Goal: Find specific page/section: Find specific page/section

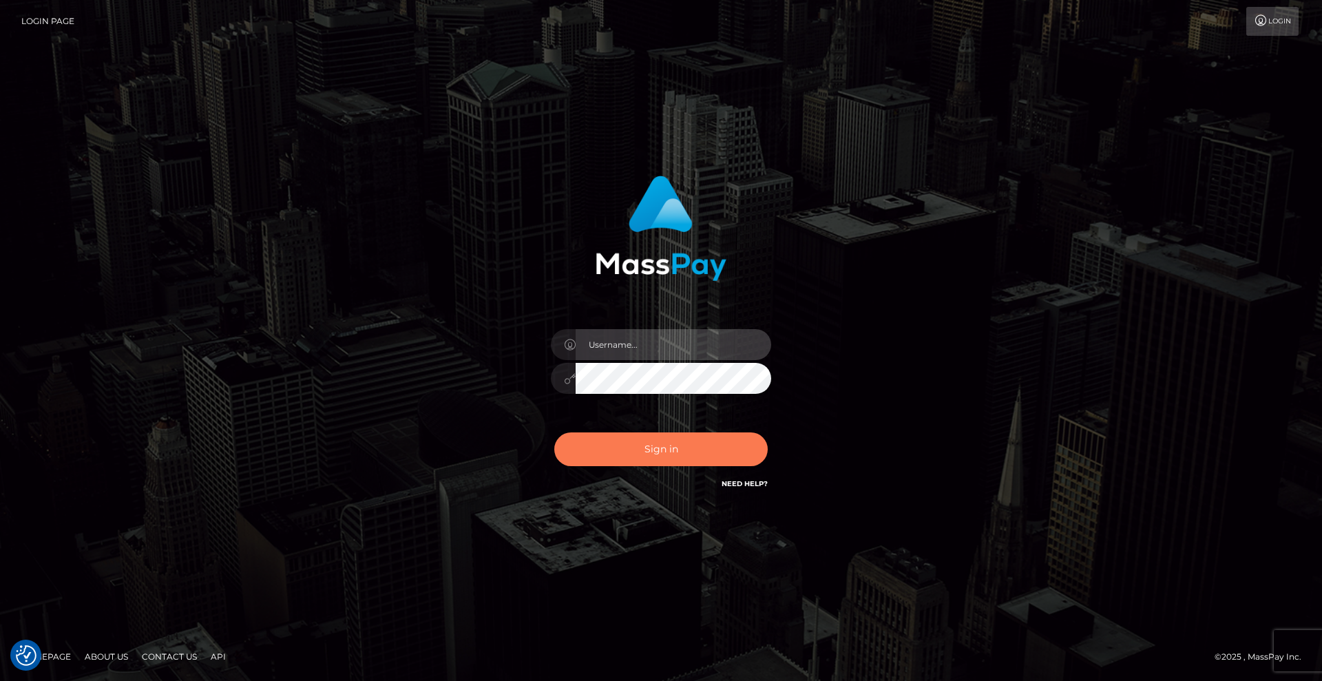
type input "Lady"
drag, startPoint x: 712, startPoint y: 443, endPoint x: 753, endPoint y: 437, distance: 41.8
click at [712, 442] on button "Sign in" at bounding box center [660, 449] width 213 height 34
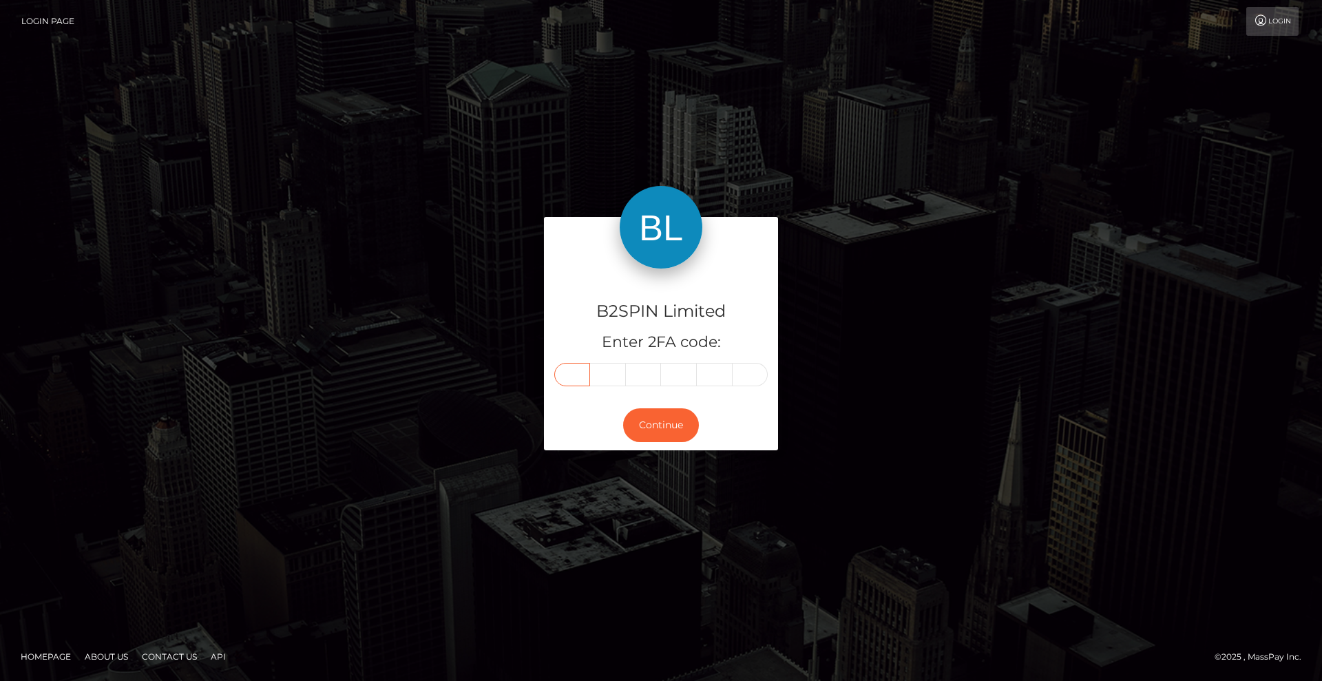
click at [575, 373] on input "text" at bounding box center [572, 374] width 36 height 23
type input "3"
type input "1"
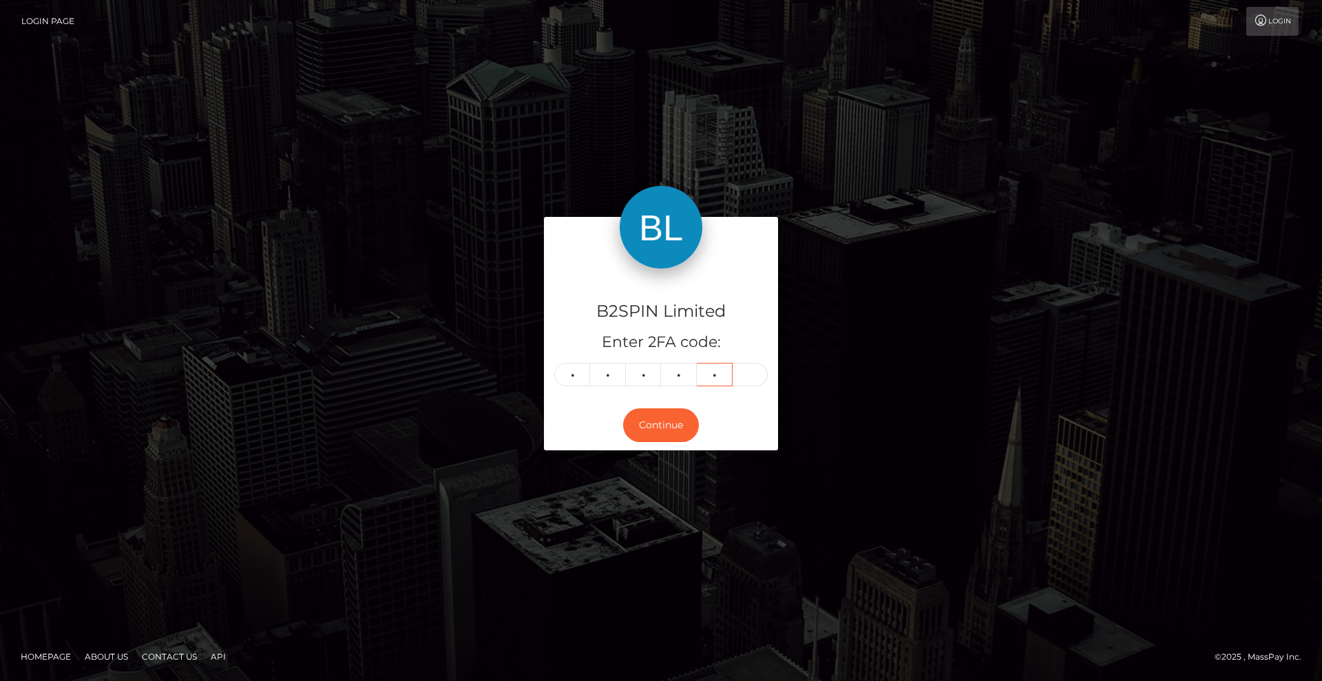
type input "5"
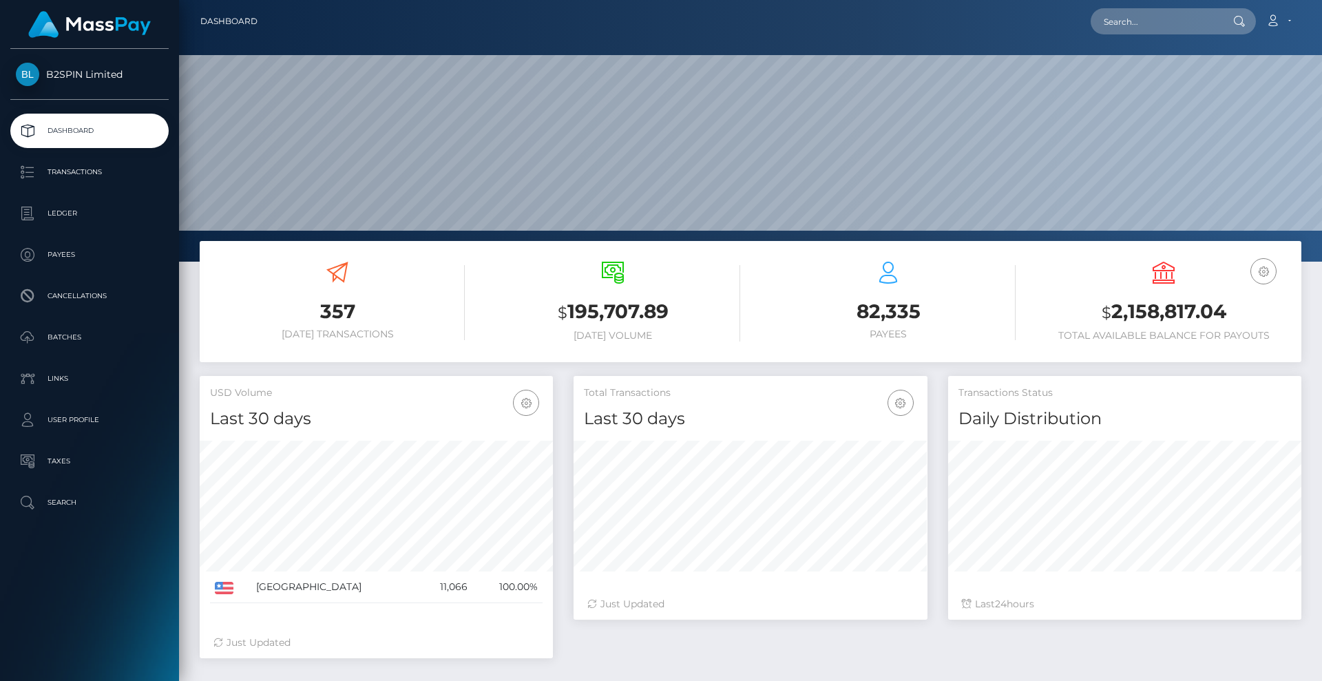
scroll to position [244, 354]
click at [1153, 28] on input "text" at bounding box center [1154, 21] width 129 height 26
paste input "d52cb2bd-b918-4583-be95-4d31d9913c0b"
click at [1140, 23] on input "d52cb2bd-b918-4583-be95-4d31d9913c0b" at bounding box center [1154, 21] width 129 height 26
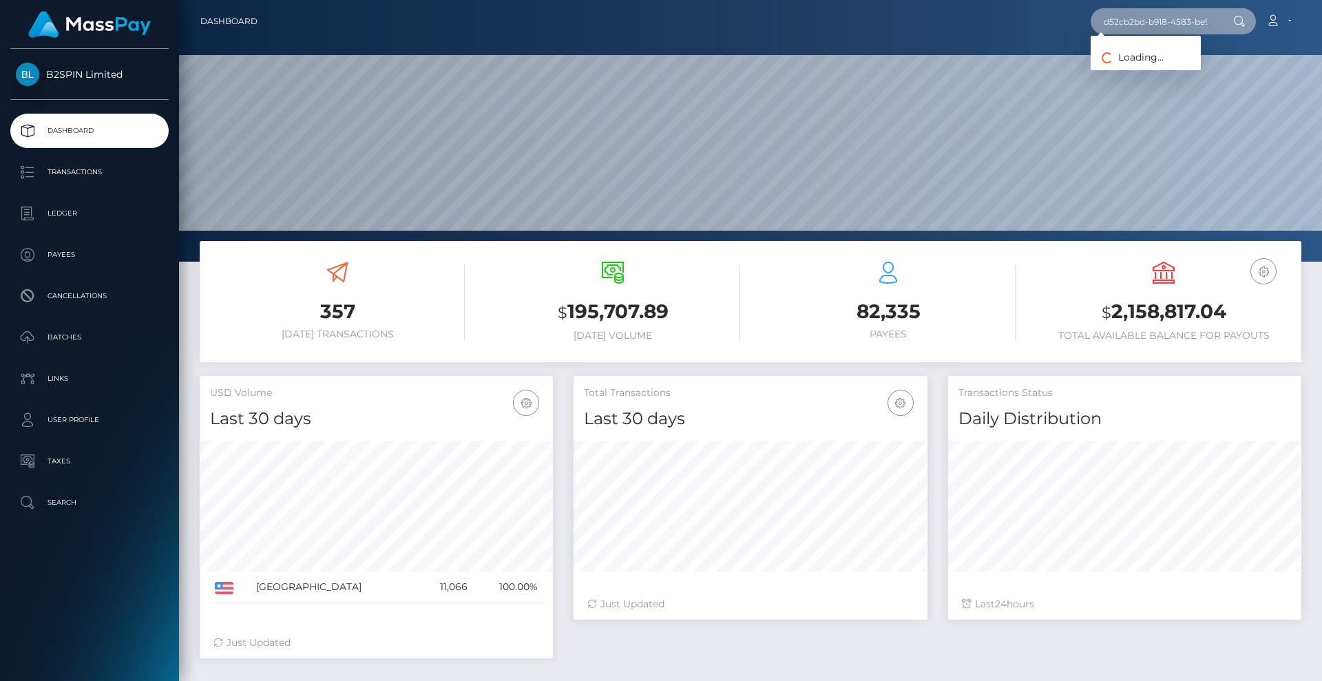
paste input "999ce3da-3bca-42c5-84ec-d1e67607da23"
click at [1145, 25] on input "999ce3da-3bca-42c5-84ec-d1e67607da23" at bounding box center [1154, 21] width 129 height 26
paste input "4c02a3bc-63e6-4815-969c-e1336662a4d6"
click at [1147, 23] on input "4c02a3bc-63e6-4815-969c-e1336662a4d6" at bounding box center [1154, 21] width 129 height 26
paste input "71d1be3d-e4d7-4a01-a354-29cc26f32924"
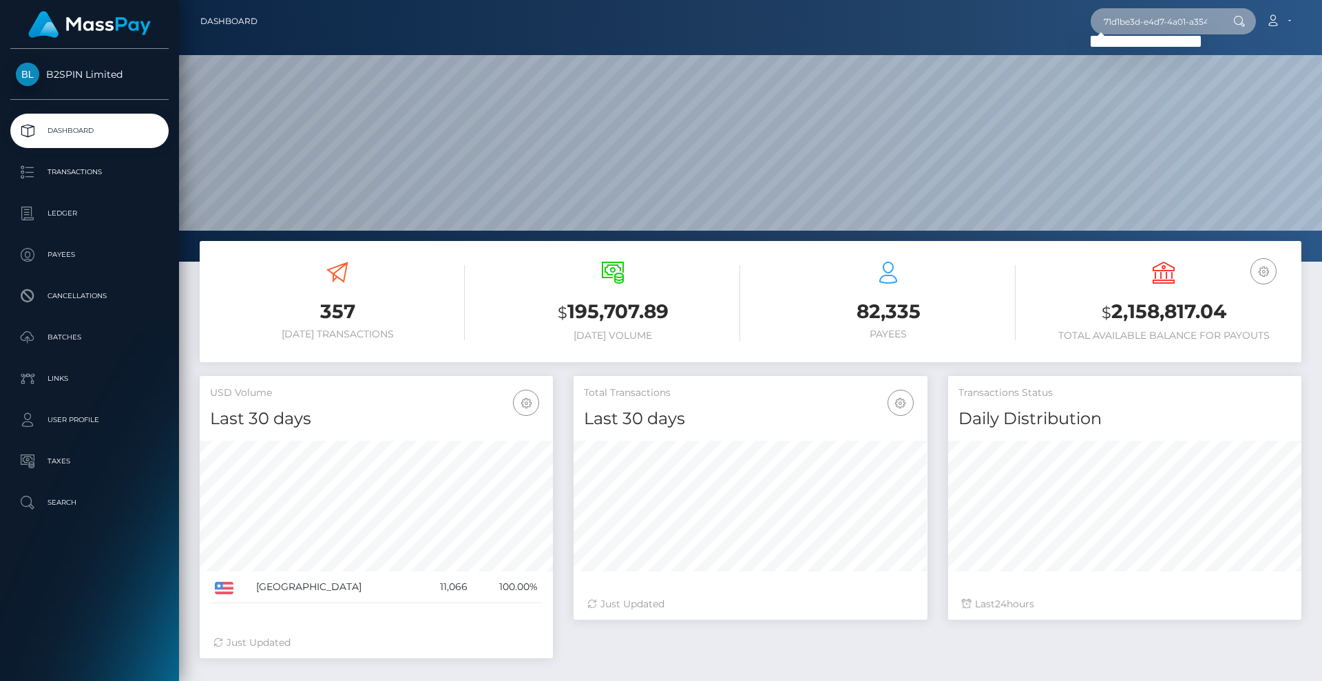
click at [1153, 21] on input "71d1be3d-e4d7-4a01-a354-29cc26f32924" at bounding box center [1154, 21] width 129 height 26
paste input "6aac6350-40a4-4eae-b694-a5d5ee117619"
click at [1176, 21] on input "6aac6350-40a4-4eae-b694-a5d5ee117619" at bounding box center [1154, 21] width 129 height 26
paste input "c420bd2c-7b9a-433c-8747-0d149f0145fe"
click at [1126, 27] on input "c420bd2c-7b9a-433c-8747-0d149f0145fe" at bounding box center [1154, 21] width 129 height 26
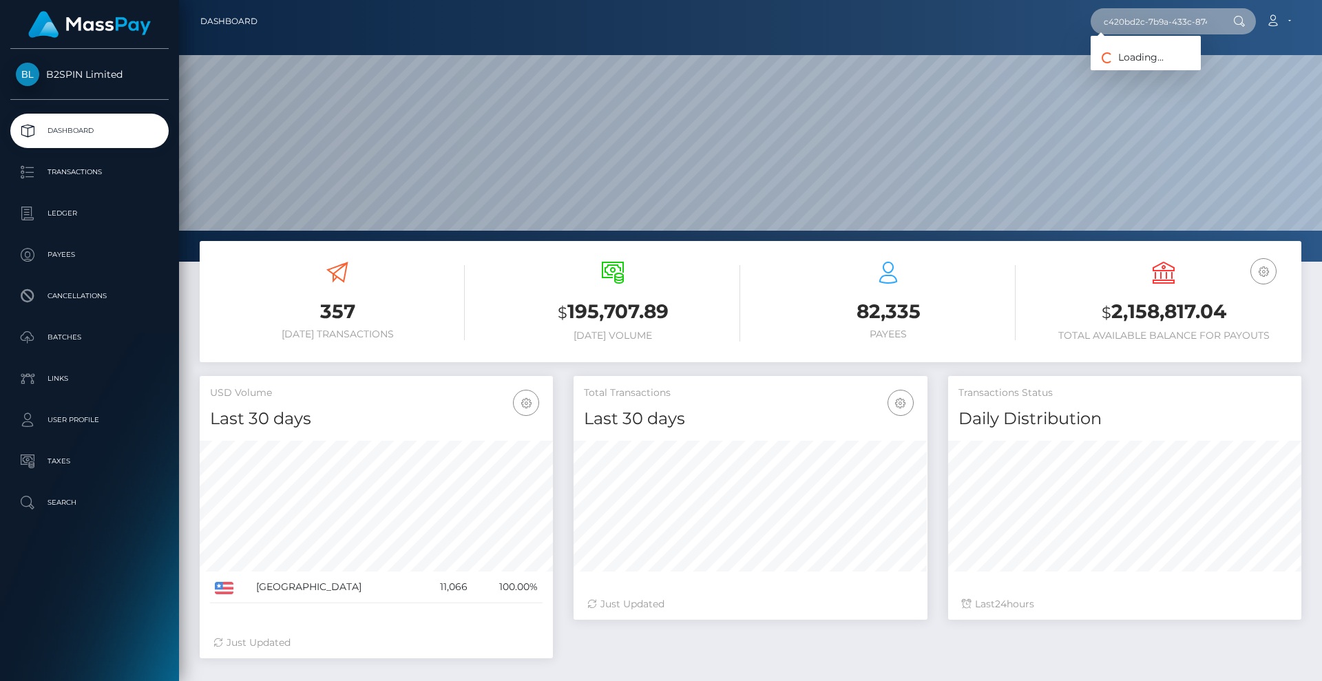
paste input "1986487455"
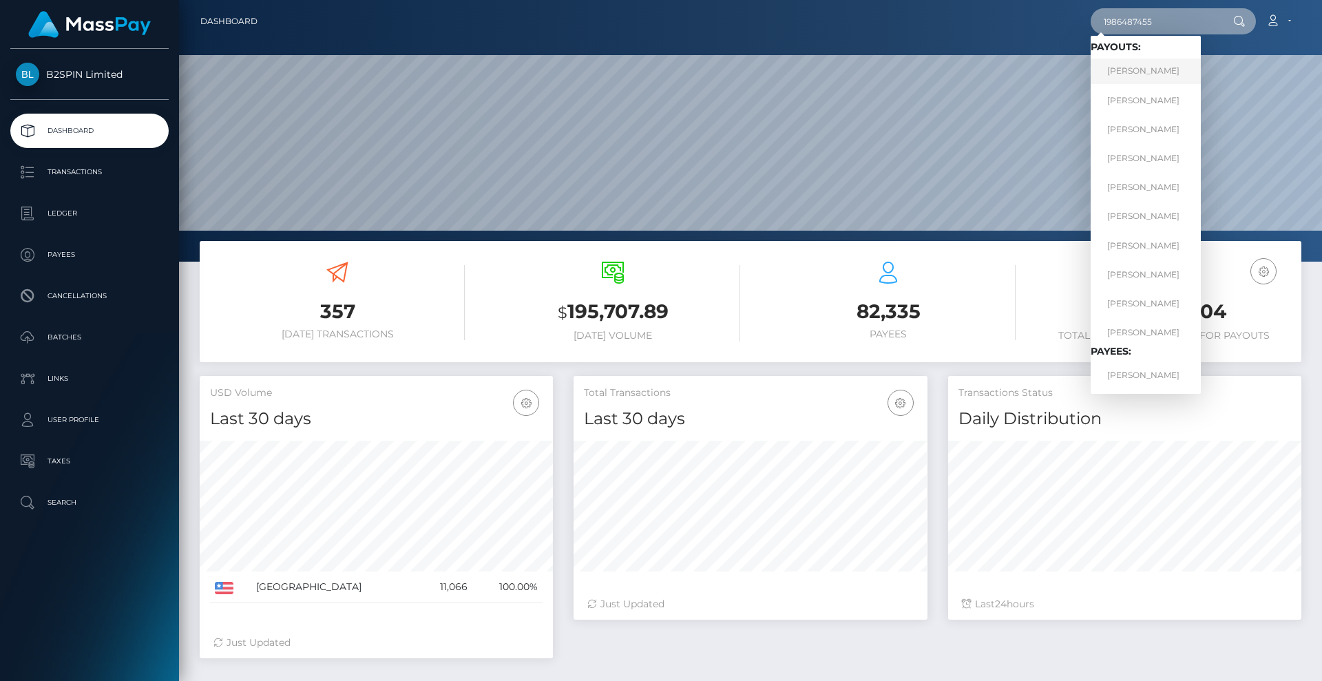
type input "1986487455"
click at [1176, 81] on link "SHAUR ADON SADHI" at bounding box center [1145, 71] width 110 height 25
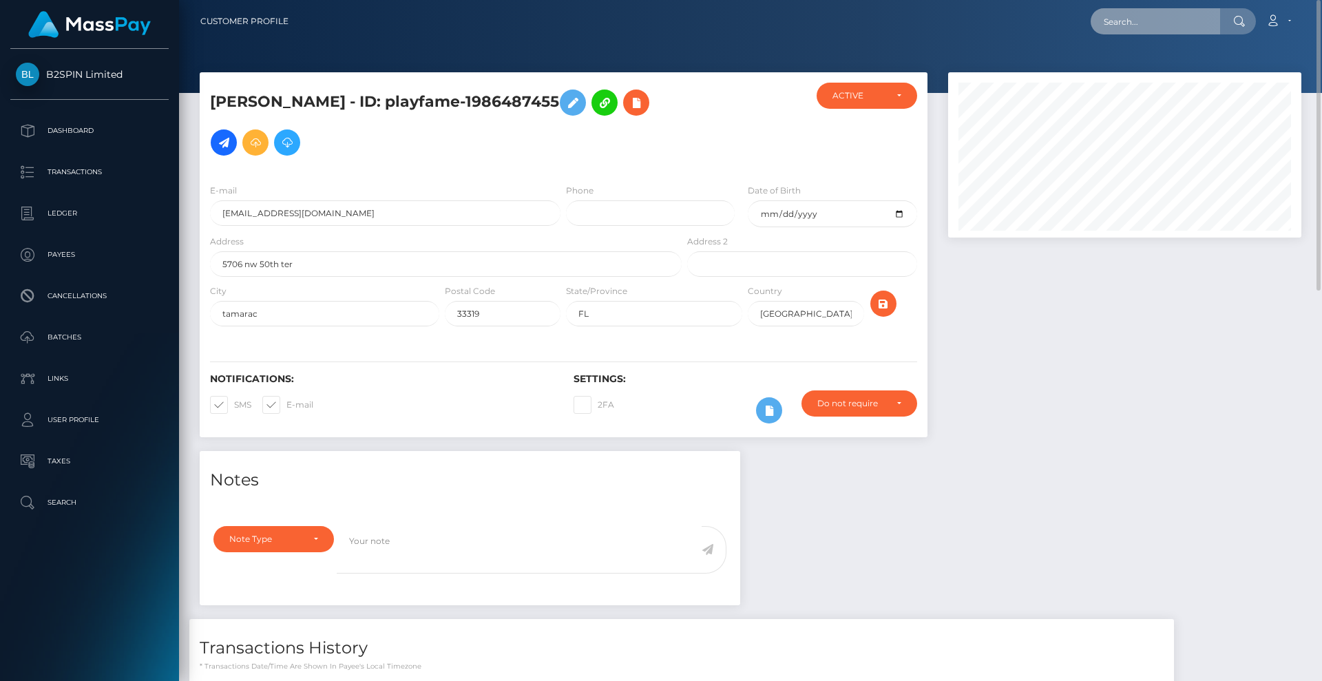
click at [1151, 23] on input "text" at bounding box center [1154, 21] width 129 height 26
paste input "c420bd2c-7b9a-433c-8747-0d149f0145fe"
type input "c420bd2c-7b9a-433c-8747-0d149f0145fe"
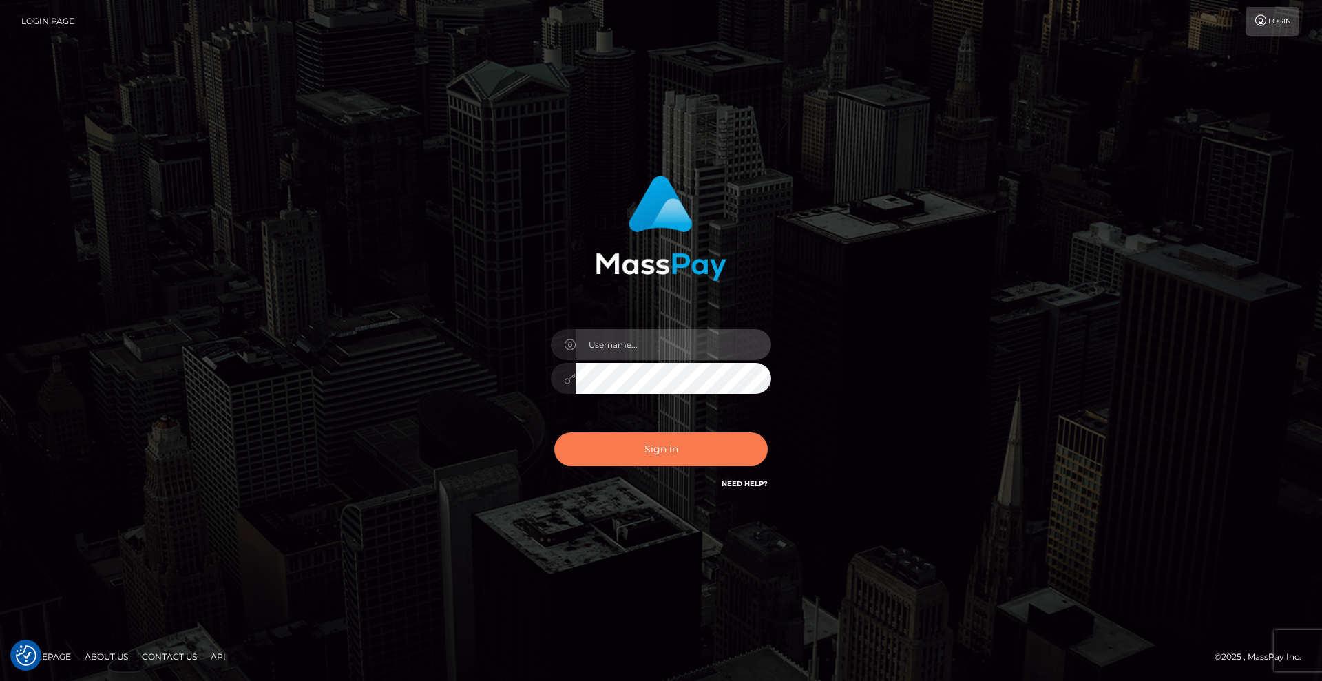
type input "[DEMOGRAPHIC_DATA]"
click at [714, 448] on button "Sign in" at bounding box center [660, 449] width 213 height 34
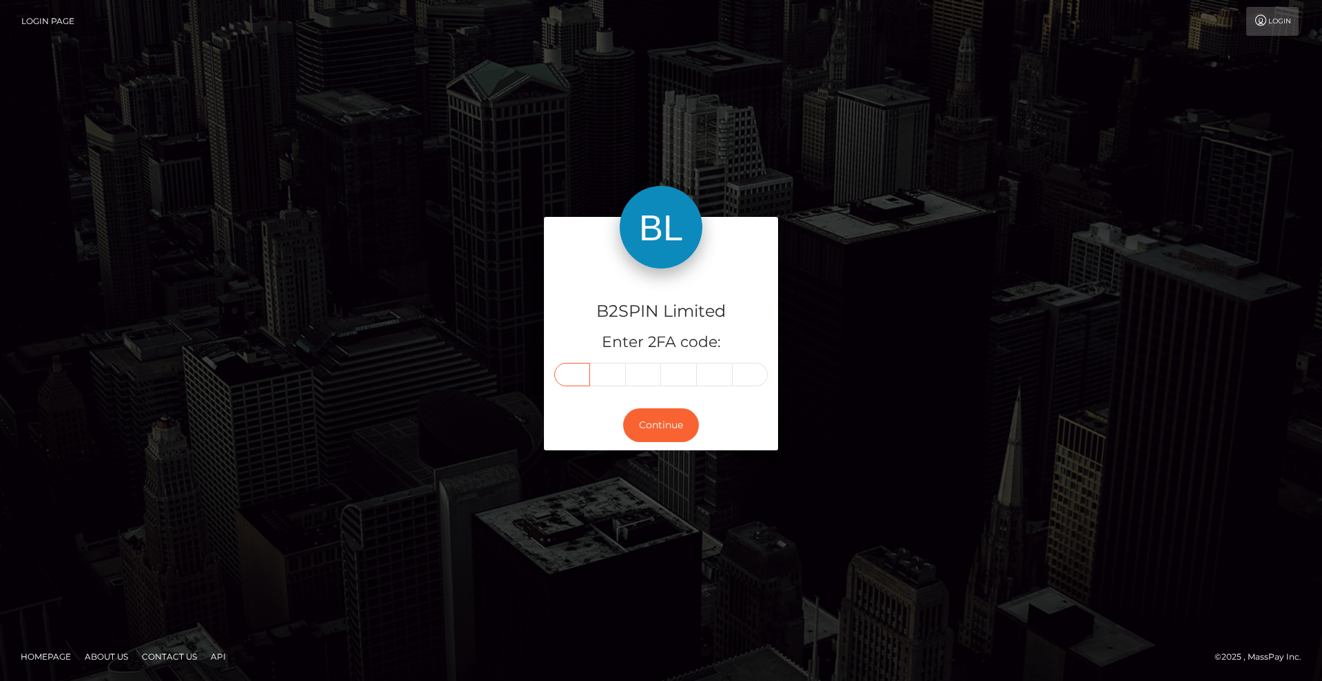
drag, startPoint x: 569, startPoint y: 376, endPoint x: 874, endPoint y: 386, distance: 304.4
click at [569, 376] on input "text" at bounding box center [572, 374] width 36 height 23
type input "3"
type input "8"
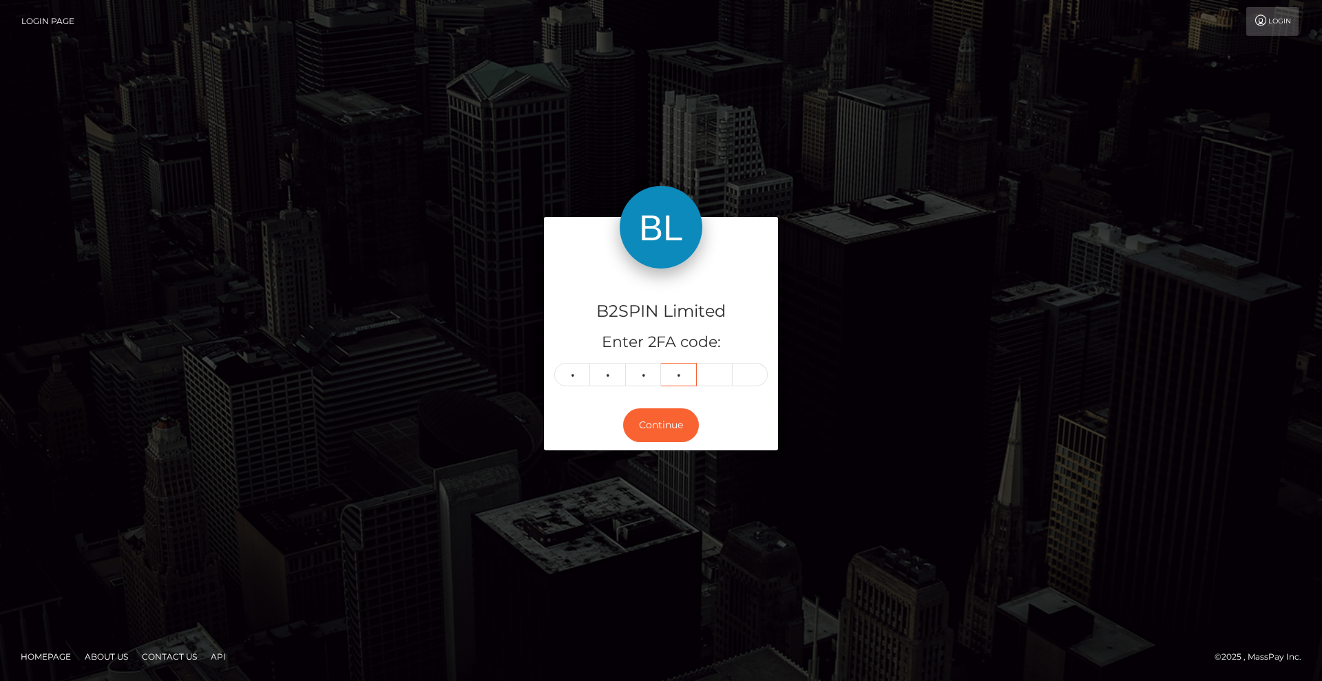
type input "8"
type input "7"
type input "2"
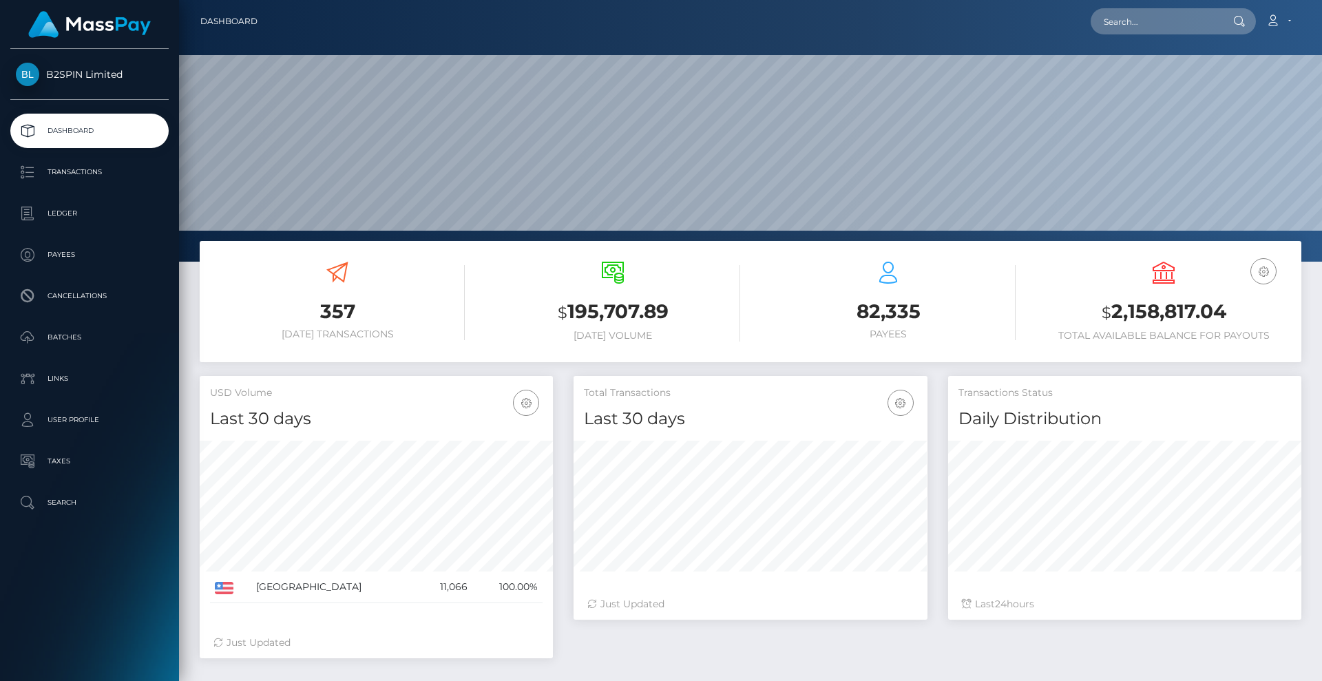
scroll to position [244, 354]
click at [1137, 28] on input "text" at bounding box center [1154, 21] width 129 height 26
paste input "d52cb2bd-b918-4583-be95-4d31d9913c0b"
click at [1148, 25] on input "d52cb2bd-b918-4583-be95-4d31d9913c0b" at bounding box center [1154, 21] width 129 height 26
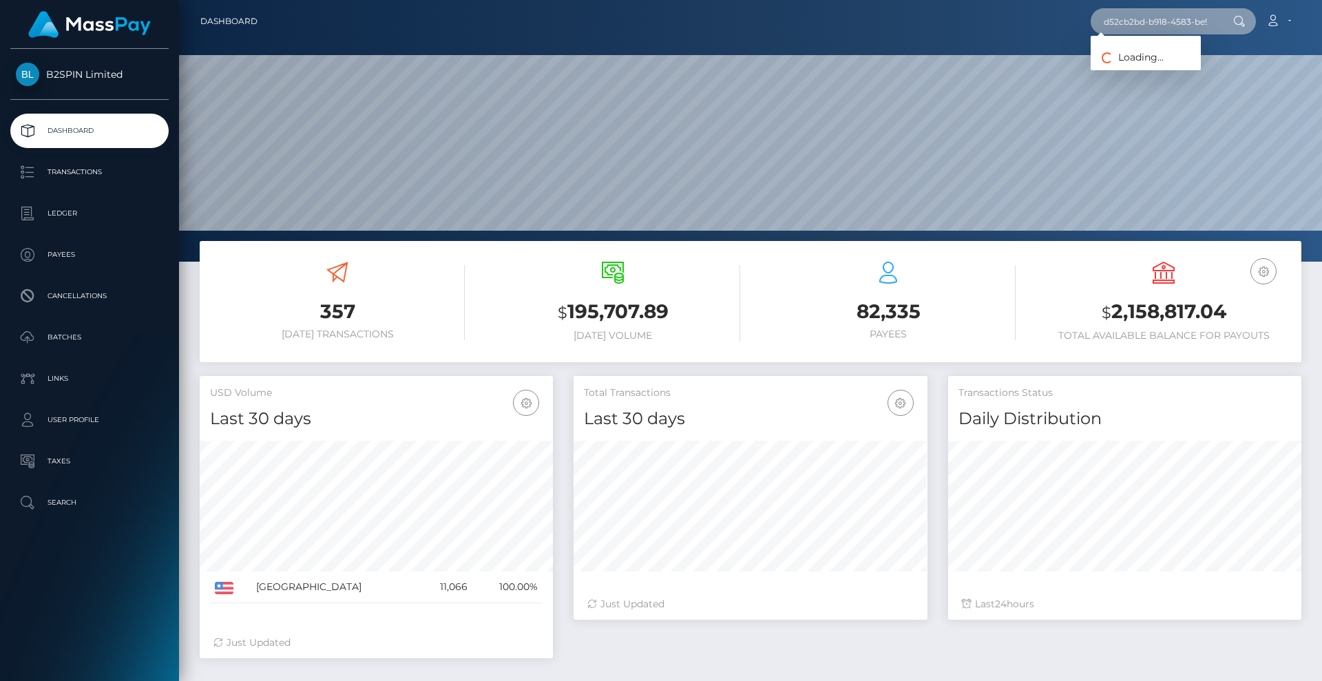
paste input "999ce3da-3bca-42c5-84ec-d1e67607da23"
click at [1148, 19] on input "999ce3da-3bca-42c5-84ec-d1e67607da23" at bounding box center [1154, 21] width 129 height 26
paste input "4c02a3bc-63e6-4815-969c-e1336662a4d6"
click at [1160, 28] on input "4c02a3bc-63e6-4815-969c-e1336662a4d6" at bounding box center [1154, 21] width 129 height 26
paste input "2066851491"
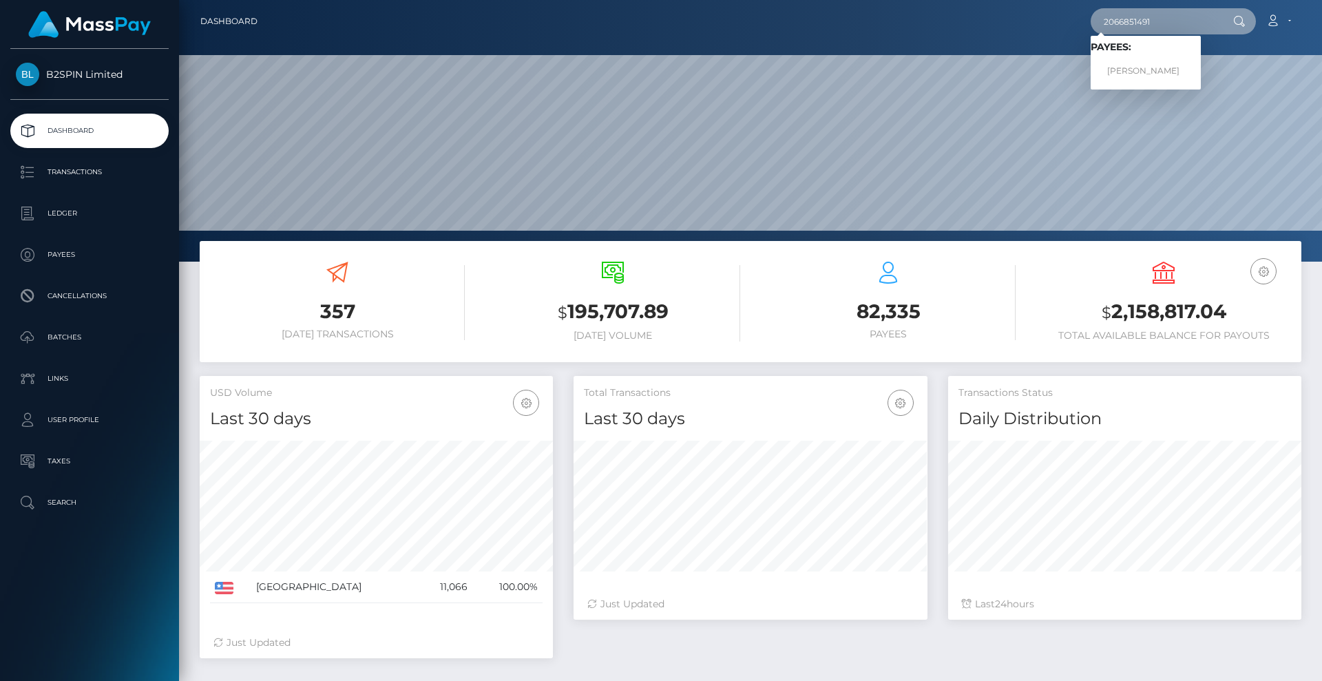
type input "2066851491"
click at [1161, 64] on link "GORDON MULL MCKENZIE" at bounding box center [1145, 71] width 110 height 25
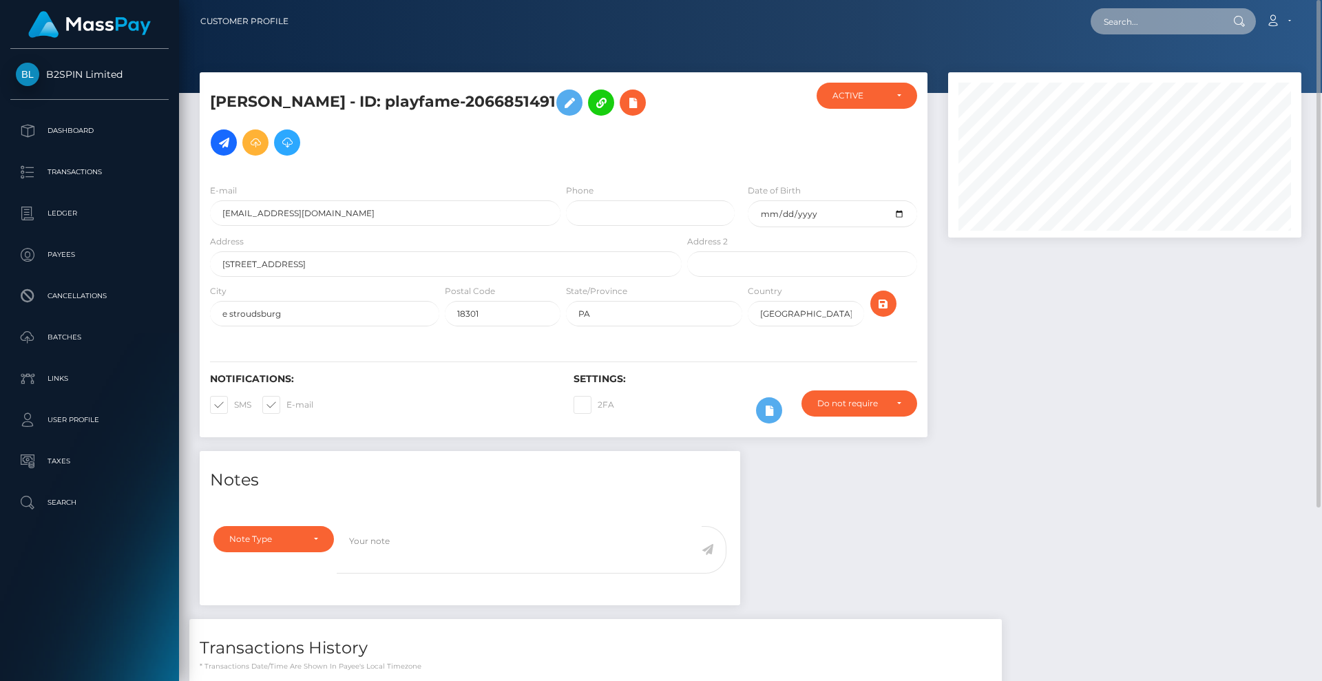
click at [1154, 22] on input "text" at bounding box center [1154, 21] width 129 height 26
paste input "2153049606"
type input "2153049606"
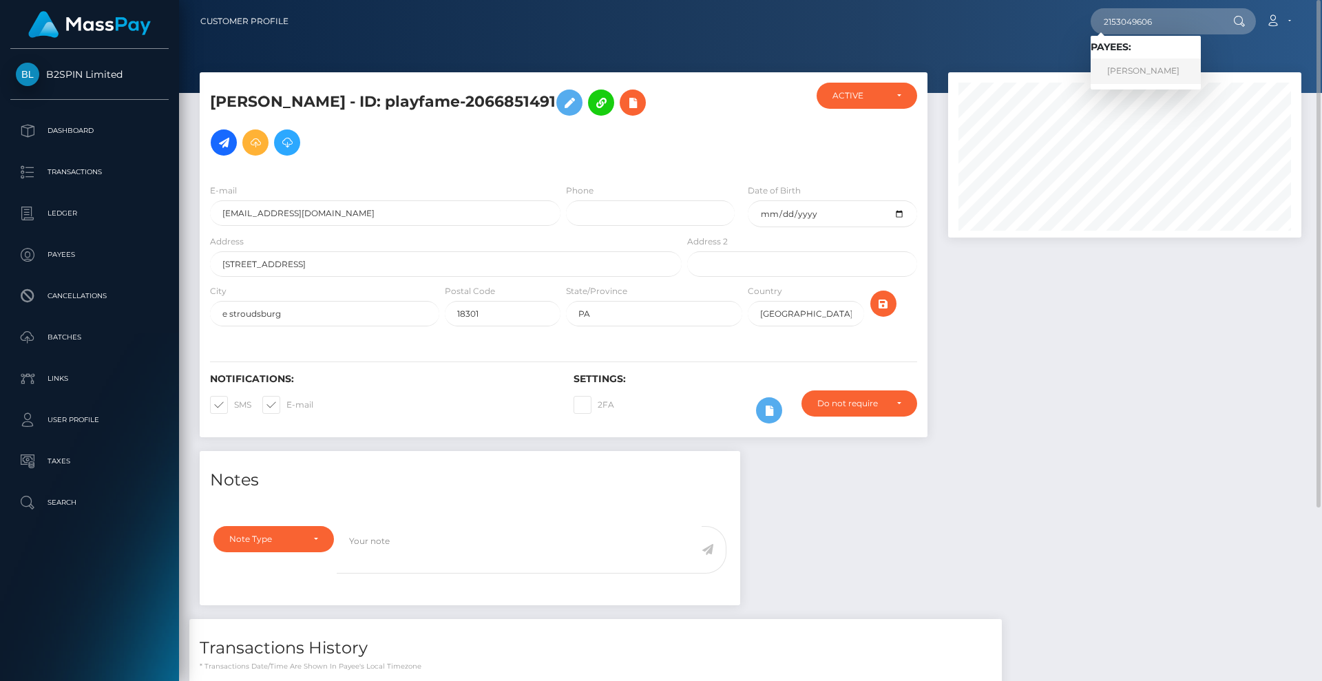
click at [1160, 64] on link "[PERSON_NAME]" at bounding box center [1145, 71] width 110 height 25
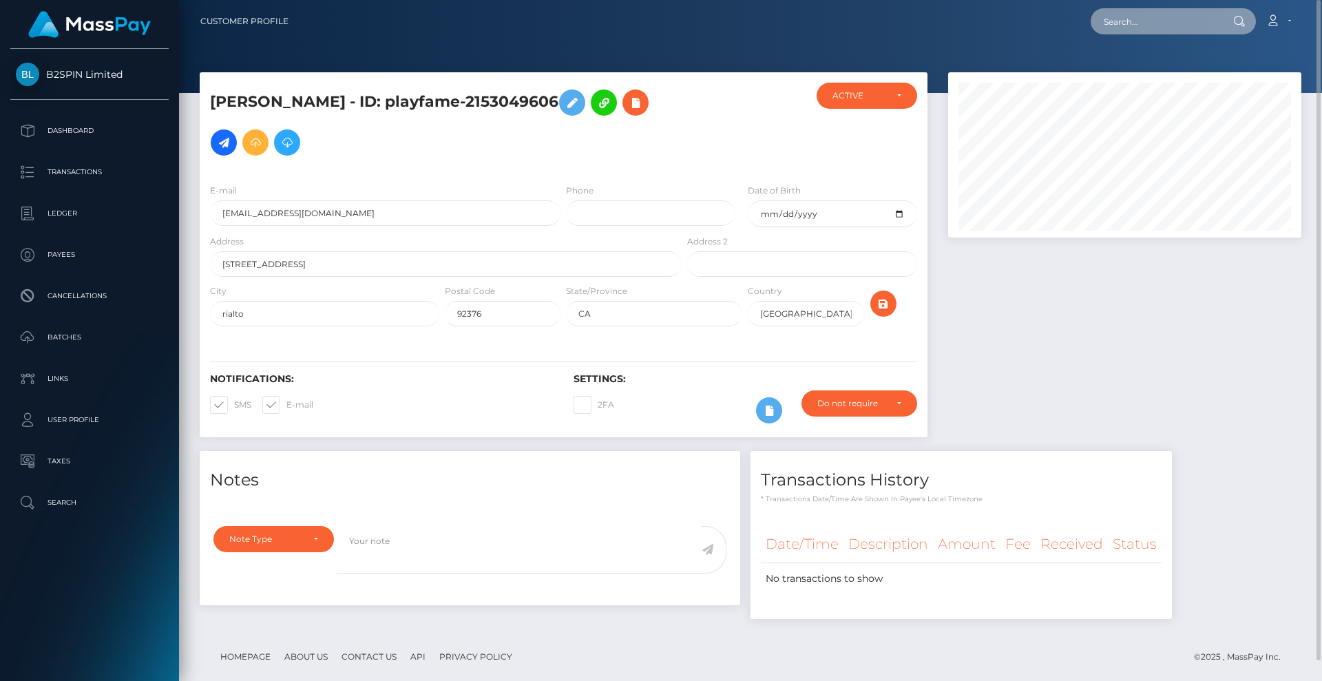
click at [1154, 30] on input "text" at bounding box center [1154, 21] width 129 height 26
paste input "2142250427"
type input "2142250427"
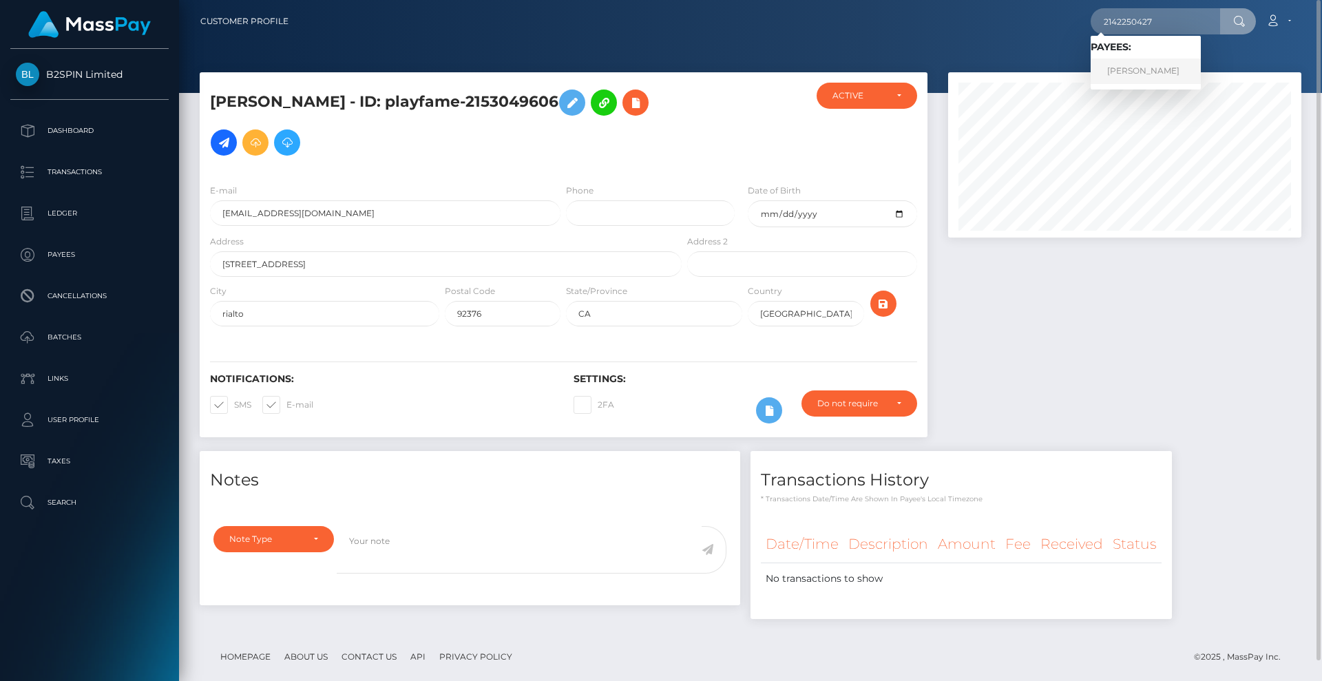
click at [1132, 72] on link "DIEGO EDUARDO ZAMUDIO" at bounding box center [1145, 71] width 110 height 25
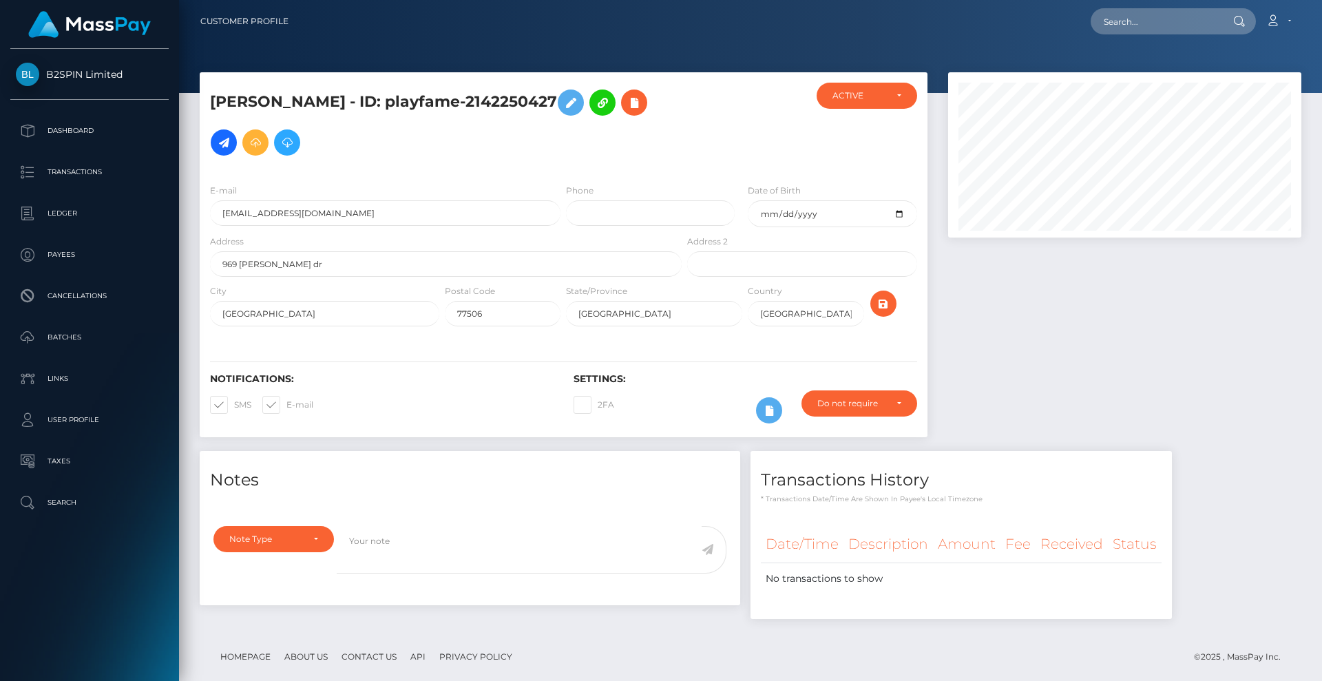
scroll to position [165, 354]
click at [1152, 24] on input "text" at bounding box center [1154, 21] width 129 height 26
paste input "1783524893"
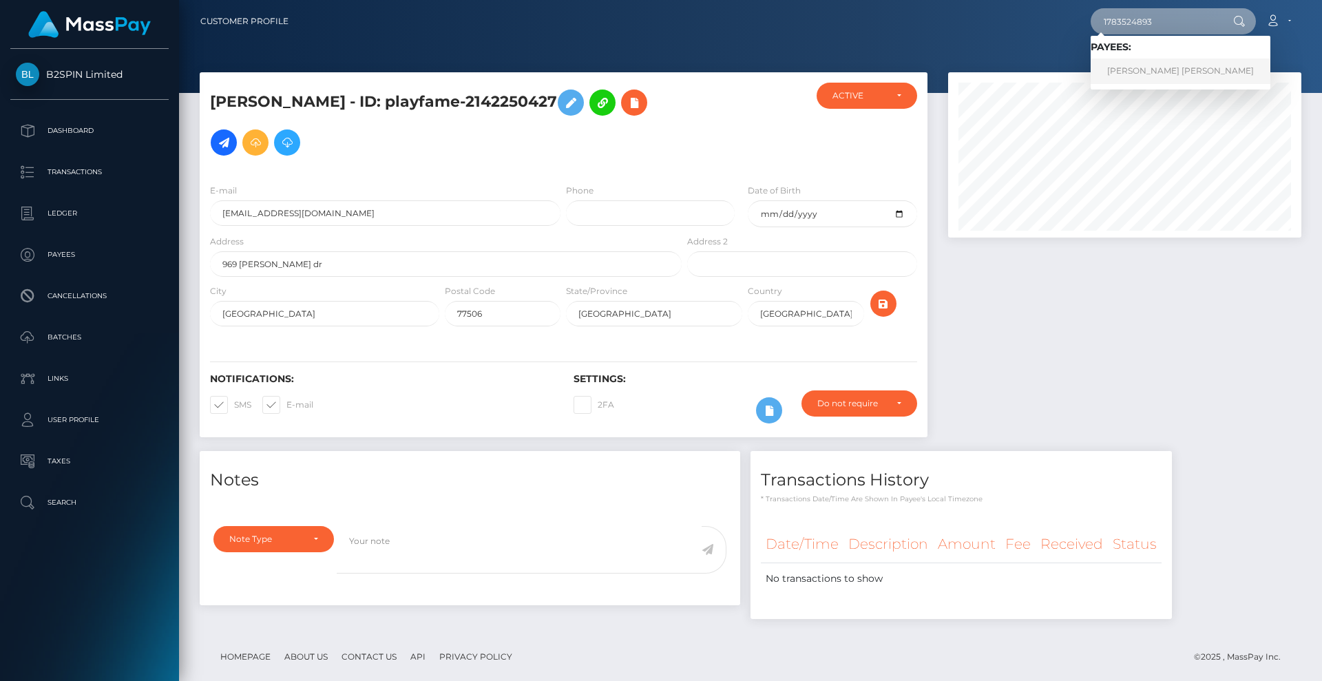
type input "1783524893"
click at [1165, 75] on link "[PERSON_NAME] [PERSON_NAME]" at bounding box center [1180, 71] width 180 height 25
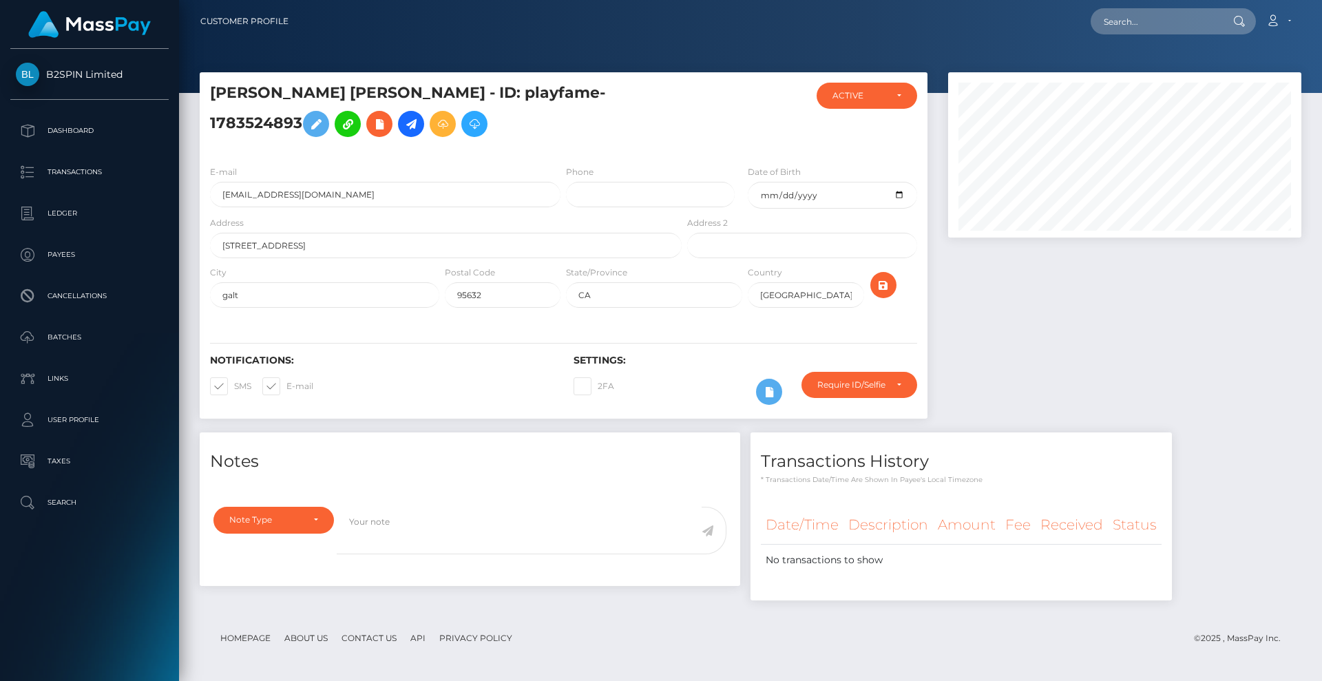
scroll to position [165, 354]
click at [1137, 25] on input "text" at bounding box center [1154, 21] width 129 height 26
paste input "1986487455"
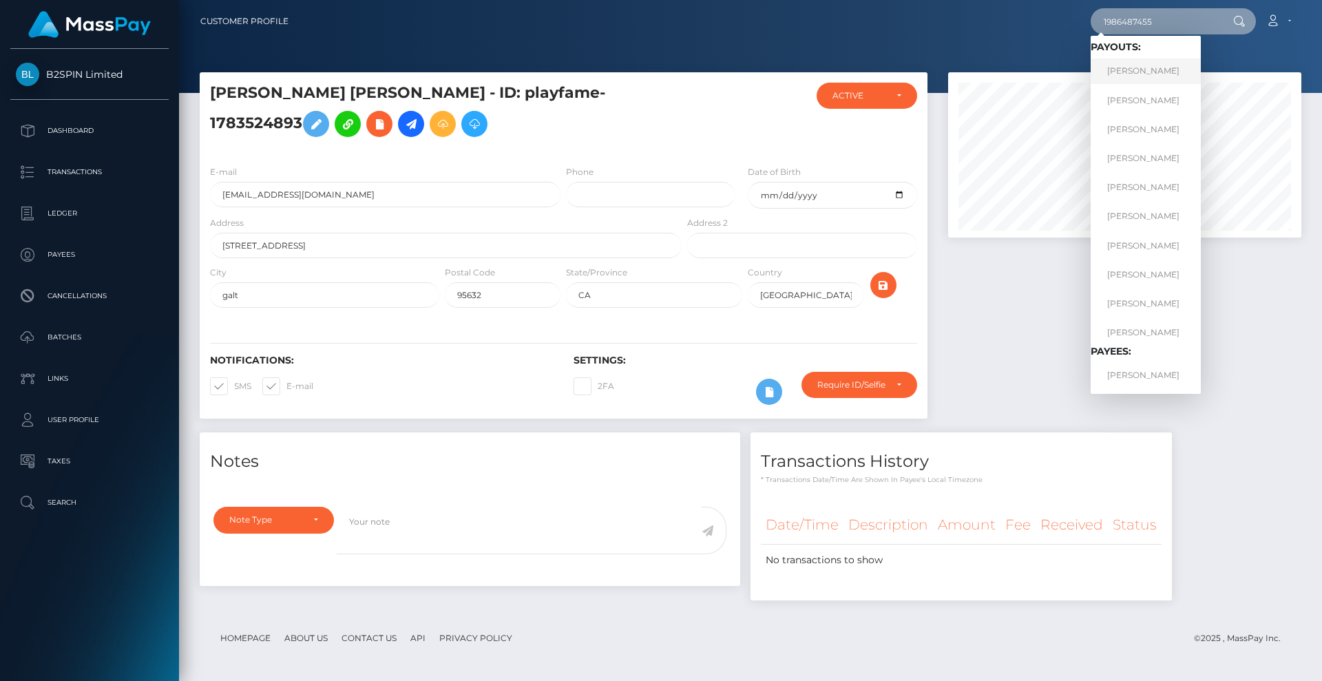
type input "1986487455"
click at [1130, 76] on link "SHAUR ADON SADHI" at bounding box center [1145, 71] width 110 height 25
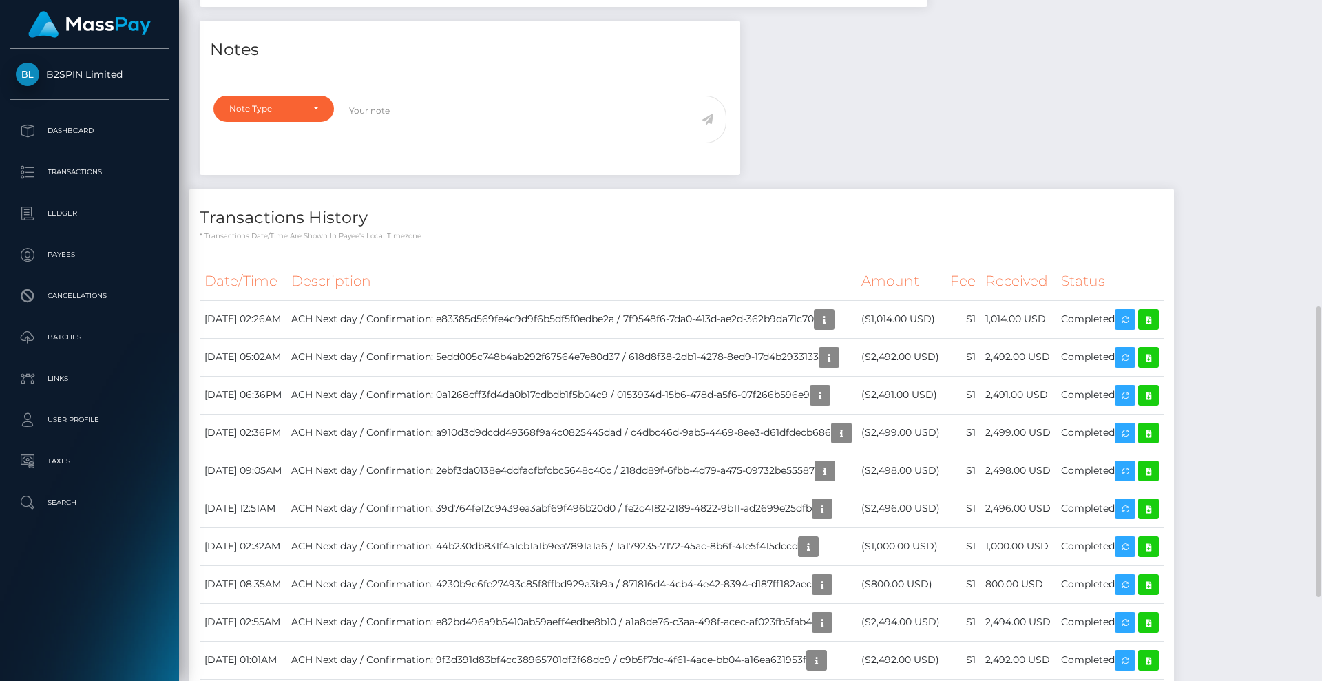
scroll to position [516, 0]
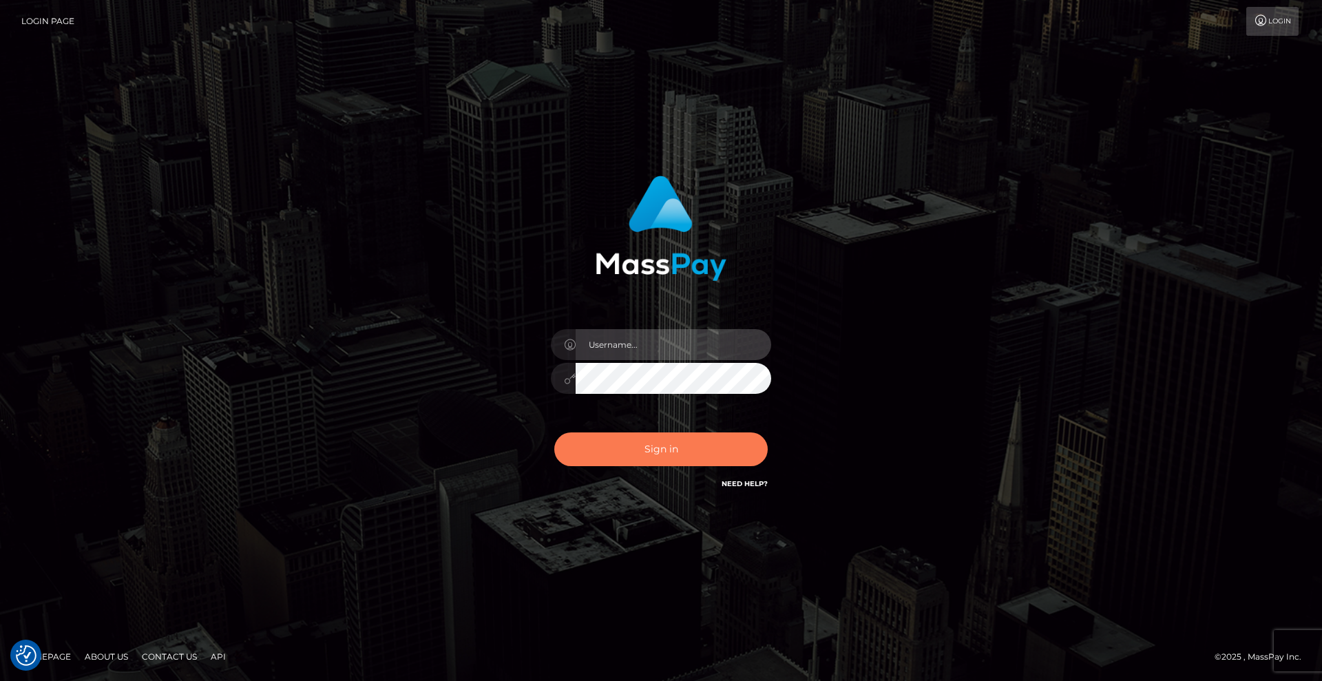
type input "[DEMOGRAPHIC_DATA]"
click at [668, 458] on button "Sign in" at bounding box center [660, 449] width 213 height 34
type input "[DEMOGRAPHIC_DATA]"
click at [716, 451] on button "Sign in" at bounding box center [660, 449] width 213 height 34
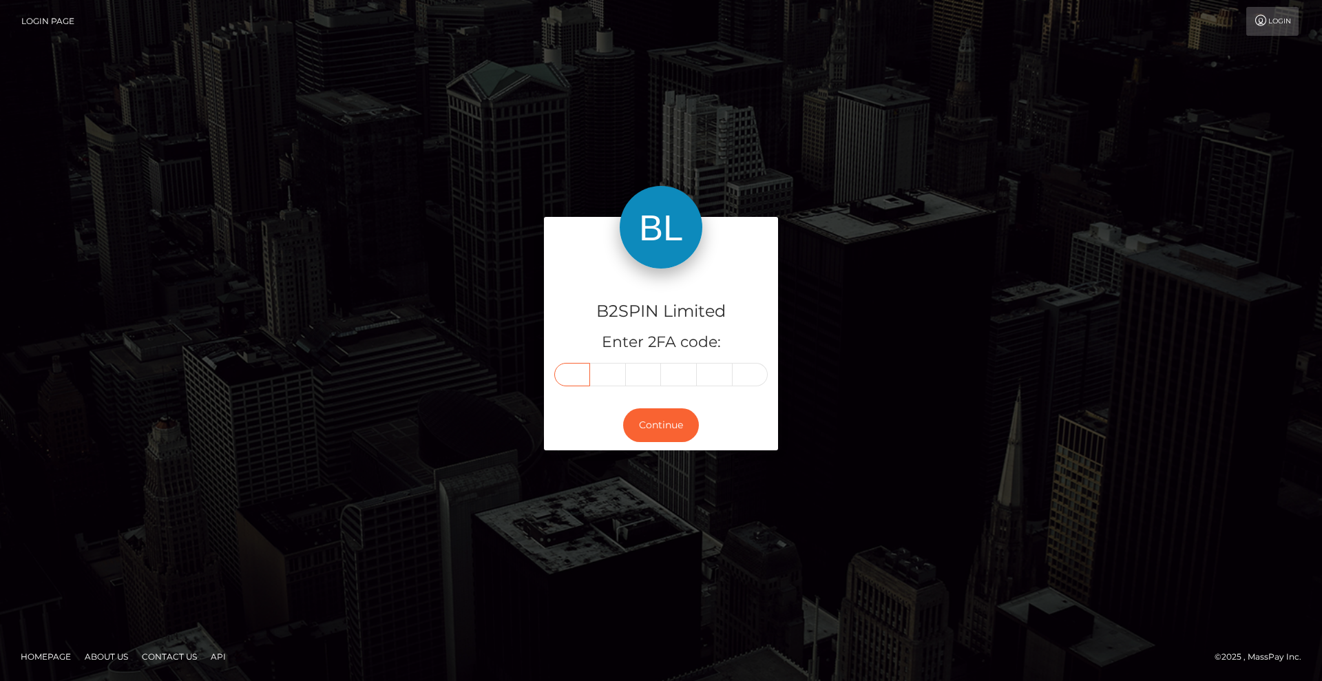
click at [579, 370] on input "text" at bounding box center [572, 374] width 36 height 23
type input "0"
type input "8"
type input "2"
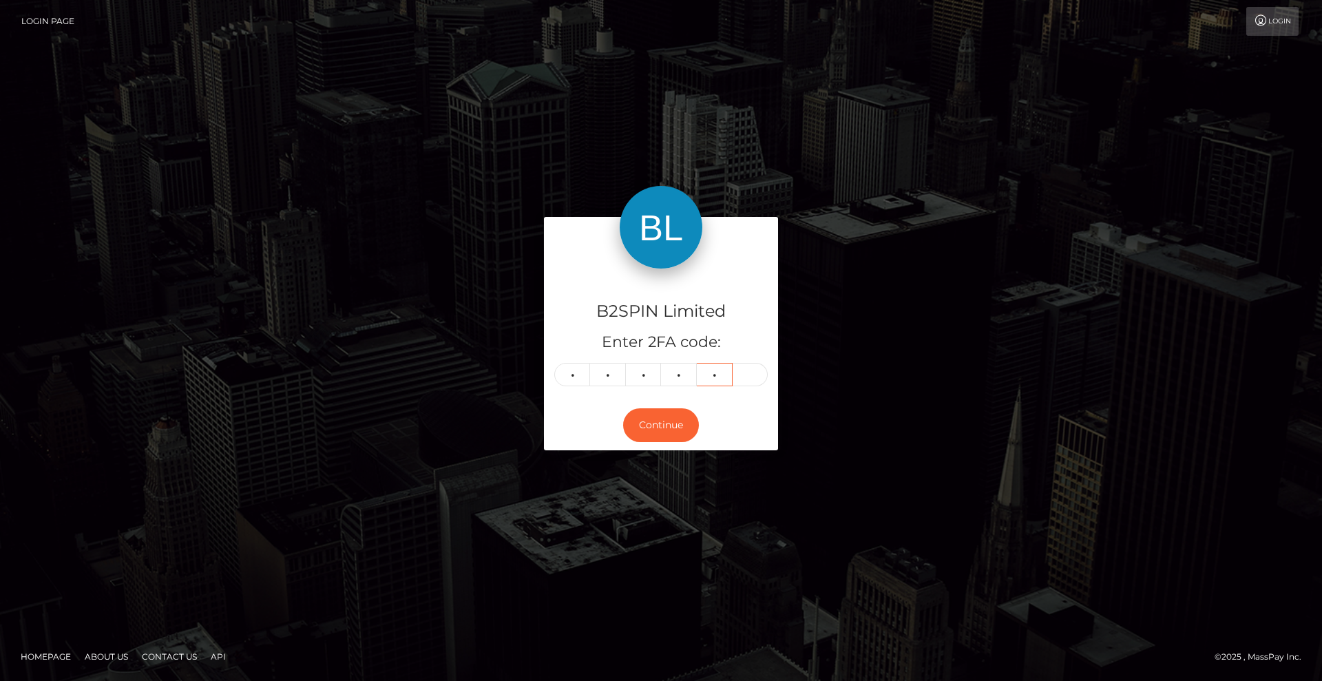
type input "4"
type input "2"
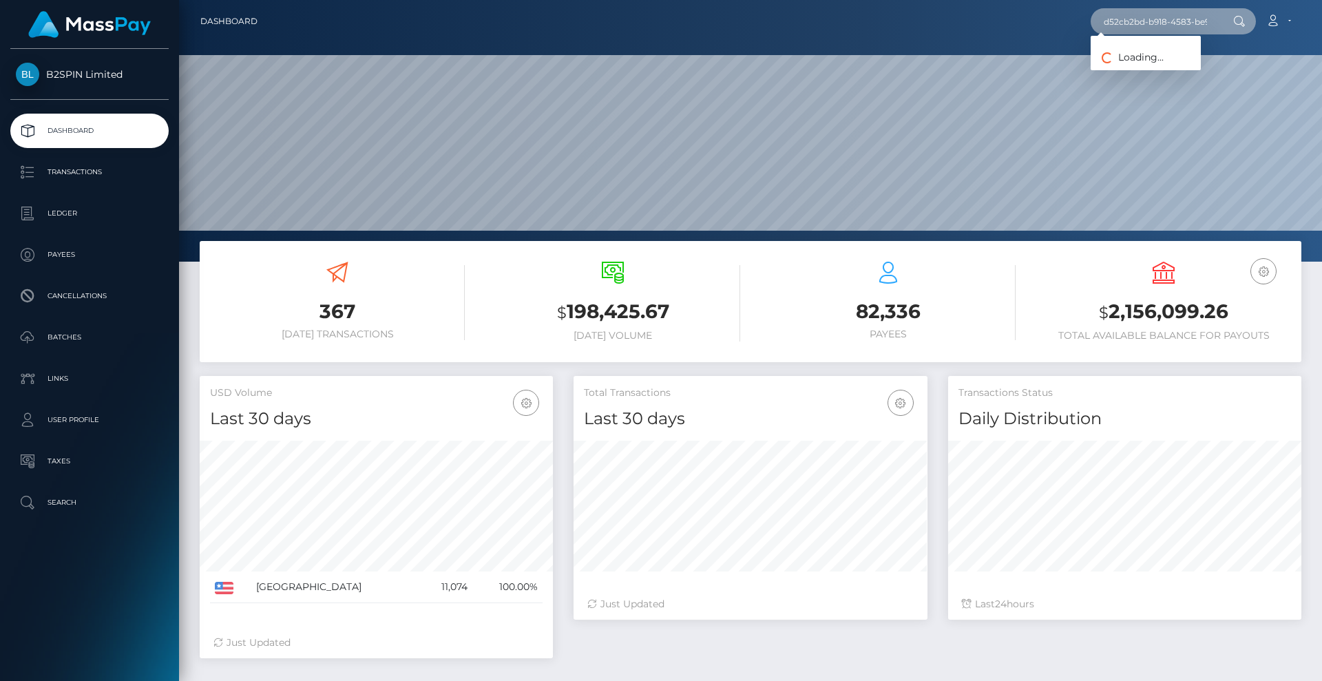
click at [1164, 23] on input "d52cb2bd-b918-4583-be95-4d31d9913c0b" at bounding box center [1154, 21] width 129 height 26
paste input "1986487455"
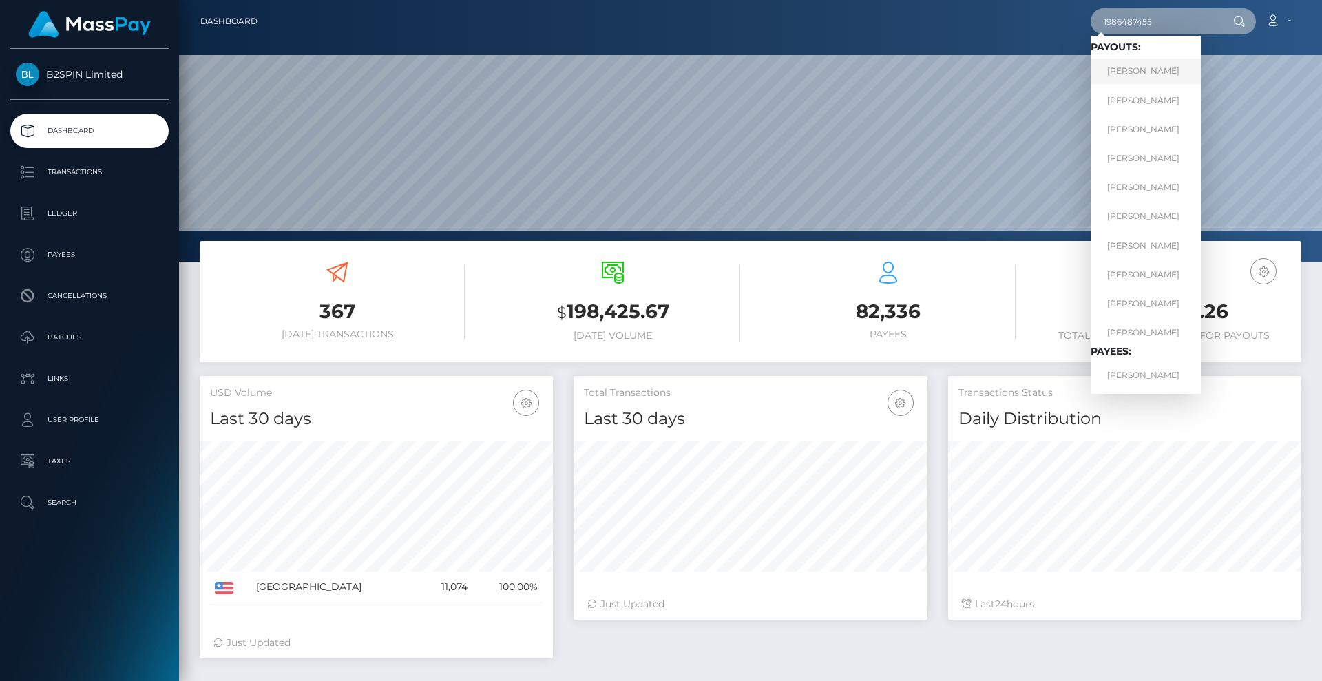
type input "1986487455"
click at [1157, 70] on link "[PERSON_NAME]" at bounding box center [1145, 71] width 110 height 25
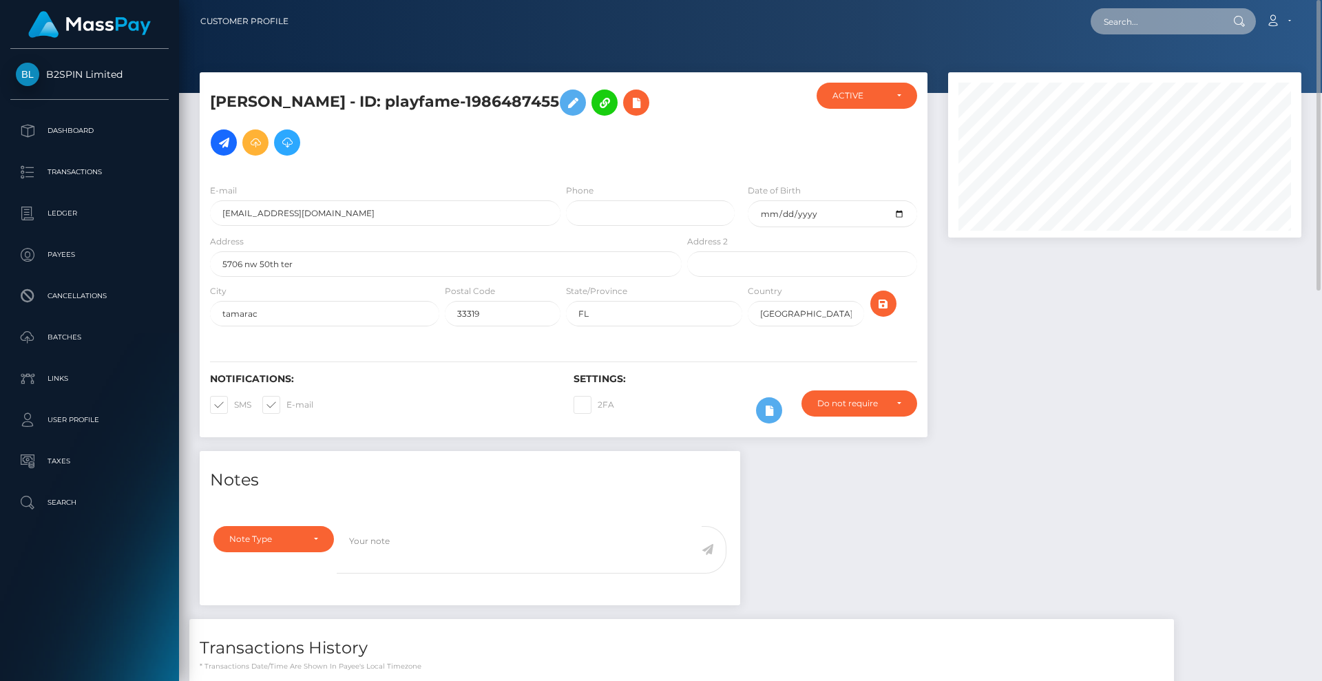
click at [1158, 25] on input "text" at bounding box center [1154, 21] width 129 height 26
paste input "999ce3da-3bca-42c5-84ec-d1e67607da23"
click at [1172, 23] on input "999ce3da-3bca-42c5-84ec-d1e67607da23" at bounding box center [1154, 21] width 129 height 26
paste input "4c02a3bc-63e6-4815-969c-e1336662a4d6"
click at [1173, 18] on input "4c02a3bc-63e6-4815-969c-e1336662a4d6" at bounding box center [1154, 21] width 129 height 26
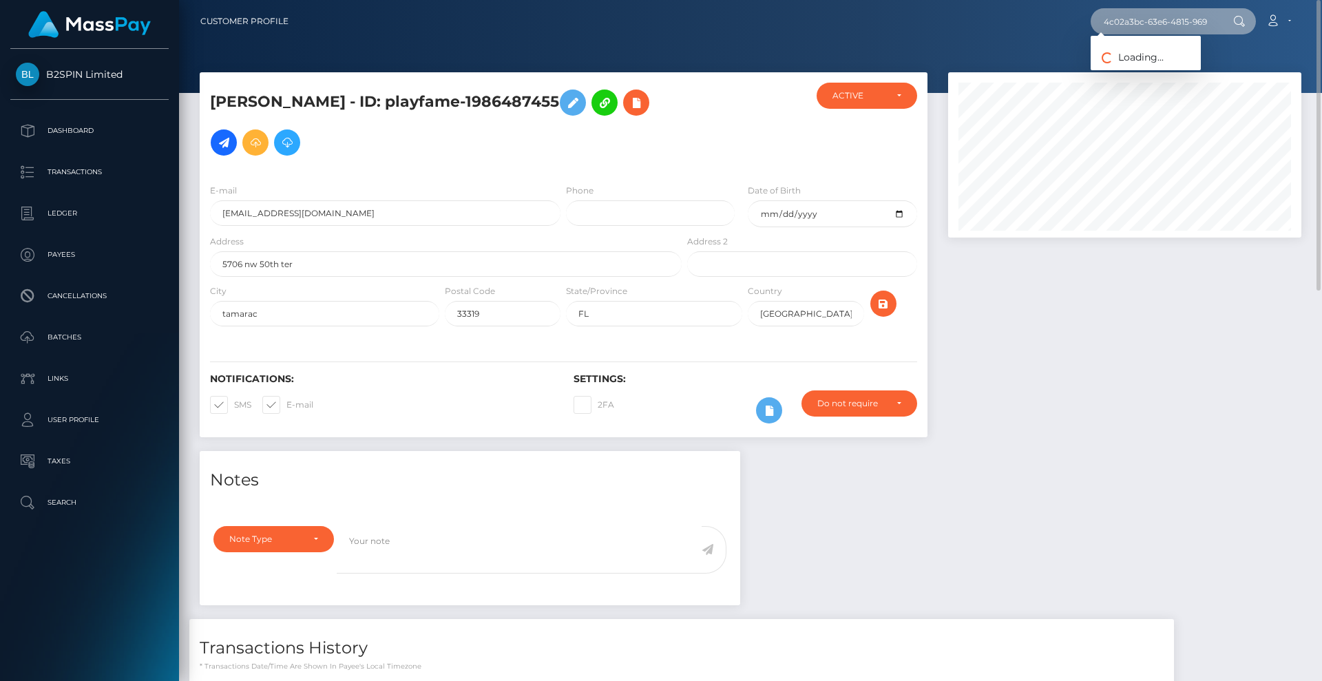
paste input "71d1be3d-e4d7-4a01-a354-29cc26f32924"
click at [1170, 21] on input "71d1be3d-e4d7-4a01-a354-29cc26f32924" at bounding box center [1154, 21] width 129 height 26
paste input "6aac6350-40a4-4eae-b694-a5d5ee117619"
click at [1165, 25] on input "6aac6350-40a4-4eae-b694-a5d5ee117619" at bounding box center [1154, 21] width 129 height 26
paste input "c420bd2c-7b9a-433c-8747-0d149f0145fe"
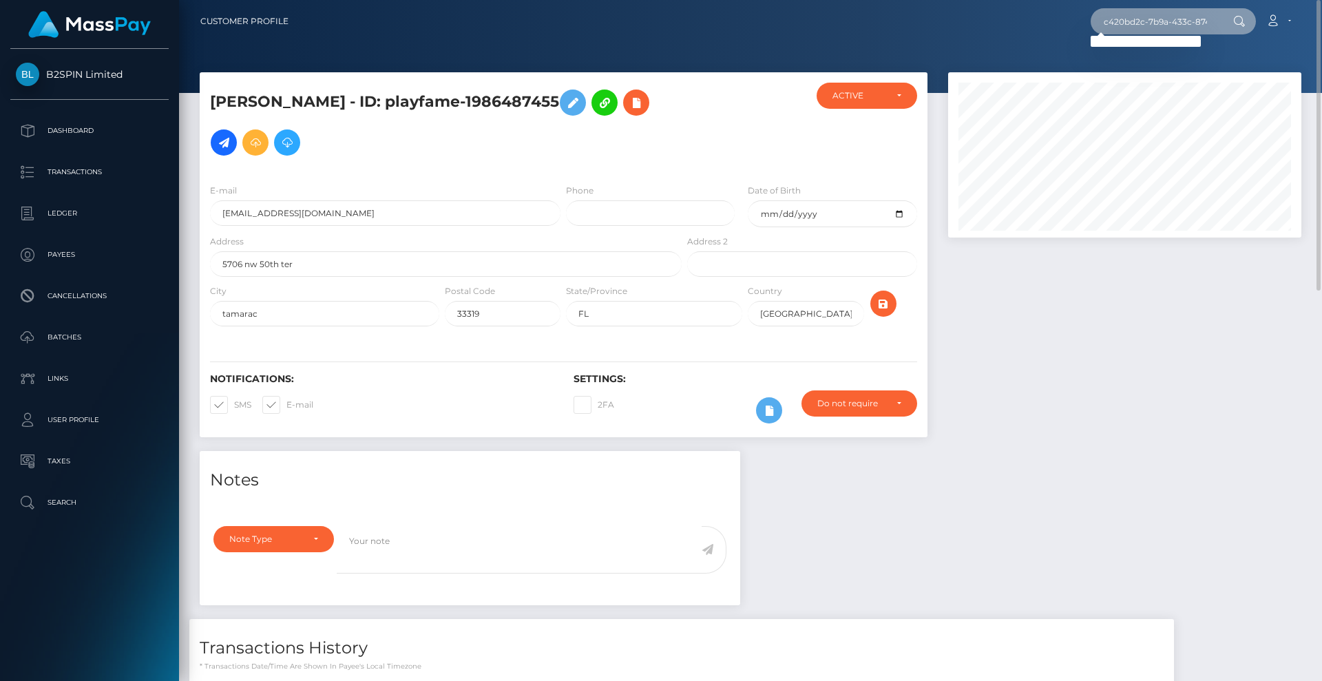
scroll to position [0, 64]
type input "c420bd2c-7b9a-433c-8747-0d149f0145fe"
